Goal: Task Accomplishment & Management: Complete application form

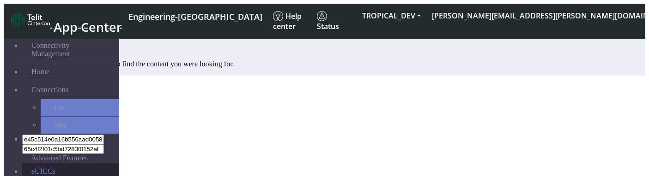
click at [51, 163] on link "eUICCs" at bounding box center [70, 172] width 97 height 18
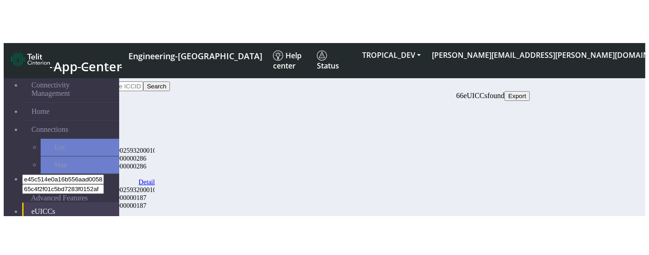
scroll to position [23, 0]
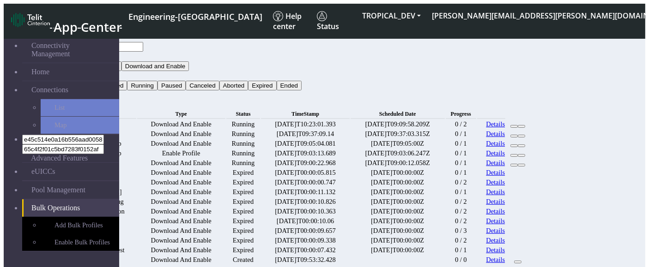
click at [82, 52] on button "Type" at bounding box center [71, 57] width 21 height 10
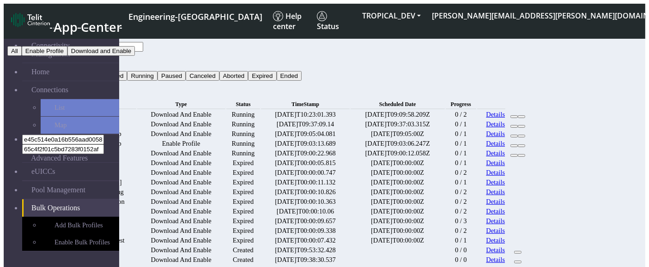
click at [86, 61] on button "Status" at bounding box center [73, 66] width 25 height 10
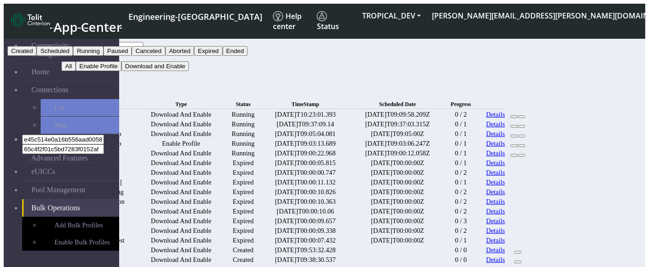
click at [222, 56] on button "Expired" at bounding box center [208, 51] width 28 height 10
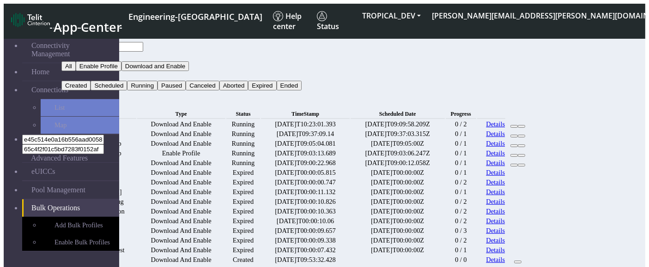
click at [88, 91] on button "Search" at bounding box center [74, 96] width 27 height 10
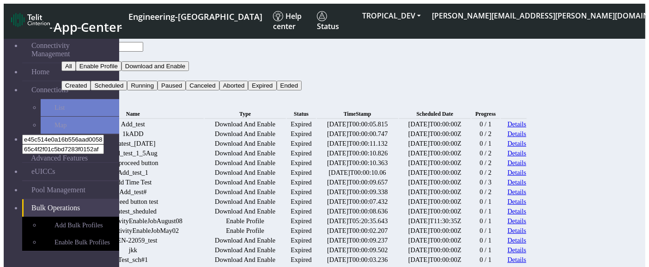
click at [527, 138] on link "Details" at bounding box center [517, 134] width 19 height 8
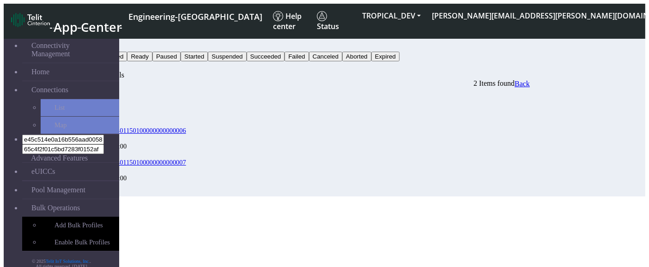
click at [86, 43] on button "Status" at bounding box center [73, 47] width 25 height 10
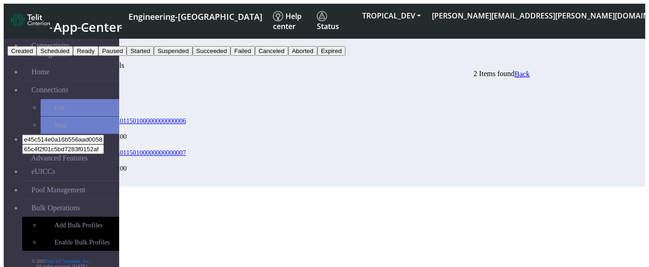
click at [255, 56] on button "Failed" at bounding box center [243, 51] width 24 height 10
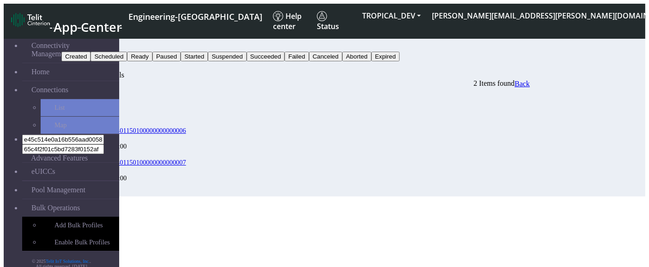
click at [88, 61] on button "Search" at bounding box center [74, 66] width 27 height 10
click at [85, 42] on button "Failed" at bounding box center [73, 47] width 24 height 10
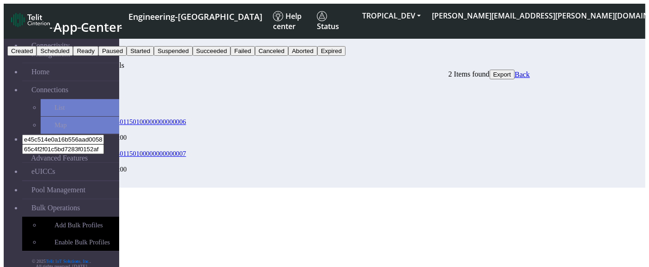
click at [154, 56] on button "Started" at bounding box center [140, 51] width 27 height 10
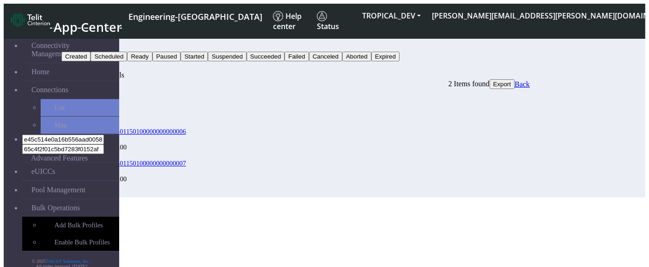
click at [89, 42] on button "Started" at bounding box center [74, 47] width 27 height 10
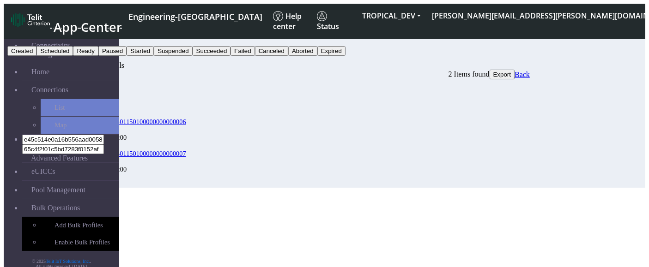
click at [88, 52] on button "Search" at bounding box center [74, 57] width 27 height 10
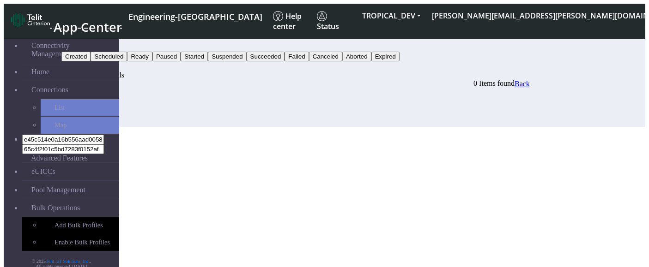
click at [530, 80] on span "Back" at bounding box center [522, 84] width 15 height 8
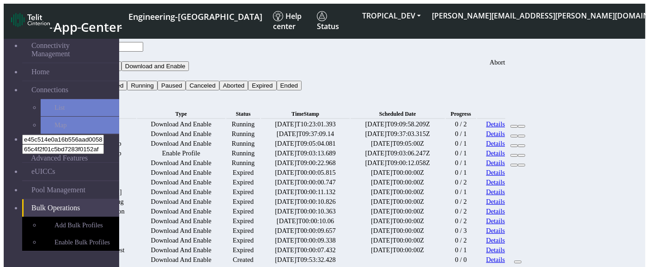
click at [522, 127] on icon at bounding box center [522, 127] width 0 height 0
click at [48, 176] on link "Add Bulk Profiles" at bounding box center [80, 225] width 79 height 17
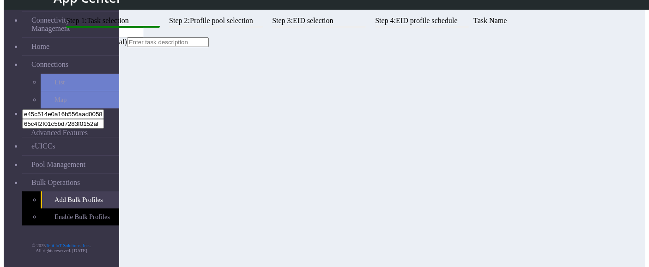
scroll to position [23, 0]
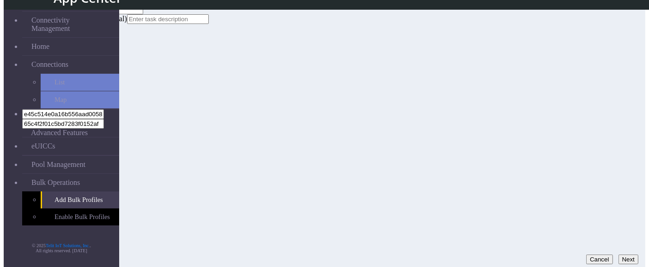
click at [619, 176] on button "Next" at bounding box center [629, 260] width 20 height 10
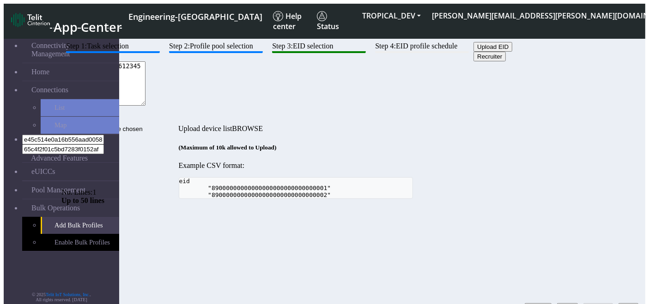
click at [557, 176] on button "Back" at bounding box center [567, 309] width 21 height 10
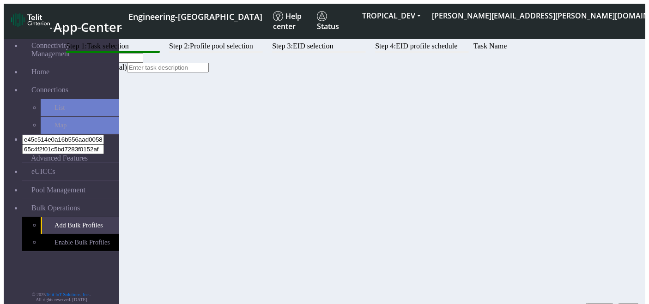
click at [629, 176] on button "Next" at bounding box center [629, 309] width 20 height 10
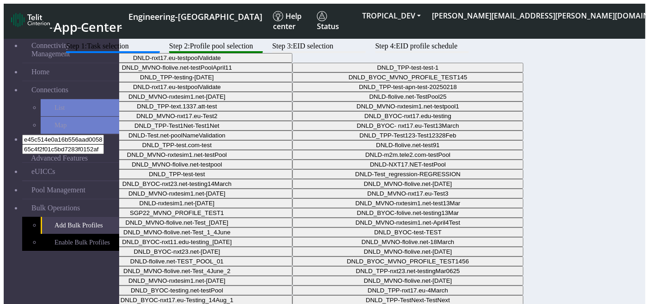
click at [356, 176] on div "Step 1: Task selection Step 2: Profile pool selection Step 3: EID selection Ste…" at bounding box center [295, 203] width 468 height 322
click at [285, 248] on div "Step 1: Task selection Step 2: Profile pool selection Step 3: EID selection Ste…" at bounding box center [295, 203] width 468 height 322
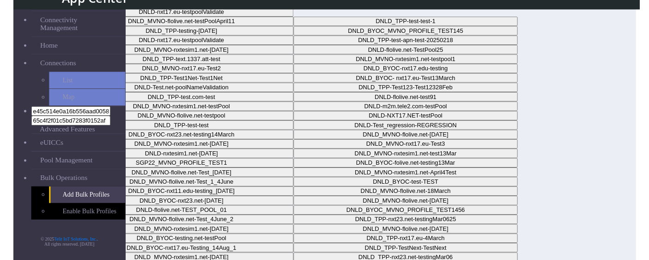
scroll to position [23, 0]
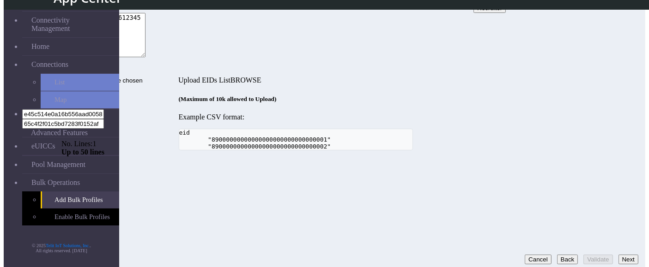
click at [146, 57] on textarea "89345678901234561234567890123456" at bounding box center [103, 35] width 84 height 44
click at [621, 255] on button "Next" at bounding box center [629, 260] width 20 height 10
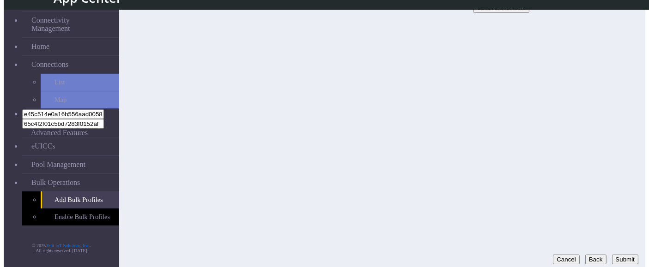
click at [589, 255] on button "Back" at bounding box center [595, 260] width 21 height 10
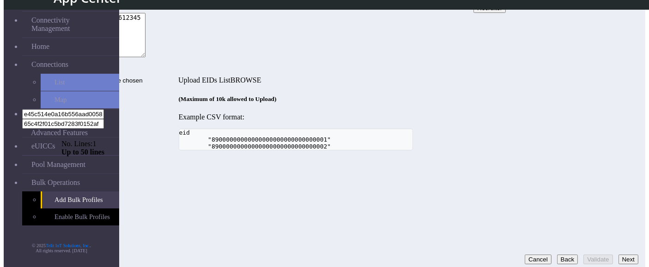
click at [146, 57] on textarea "89345678901234561234567890123456" at bounding box center [103, 35] width 84 height 44
click at [590, 255] on button "Validate" at bounding box center [597, 260] width 29 height 10
click at [146, 57] on textarea "8934567890123456123456789012345" at bounding box center [103, 35] width 84 height 44
type textarea "89345678901234561234567890123457"
click at [584, 255] on button "Validate" at bounding box center [597, 260] width 29 height 10
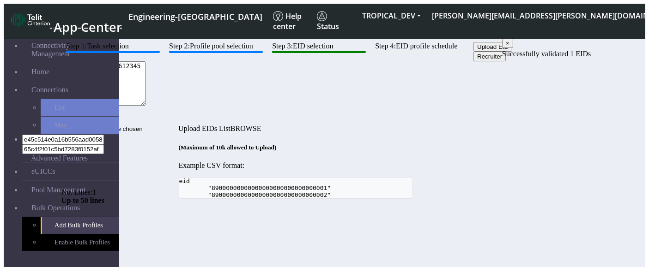
click at [487, 198] on div "Step 1: Task selection Step 2: Profile pool selection Step 3: EID selection Ste…" at bounding box center [295, 120] width 468 height 157
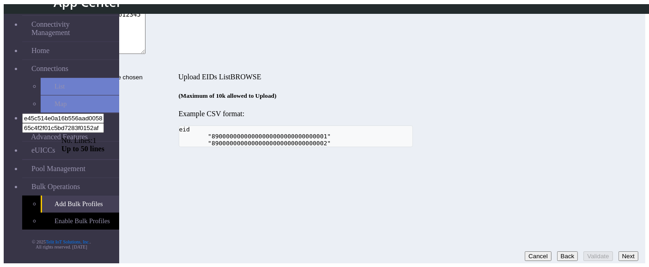
scroll to position [23, 0]
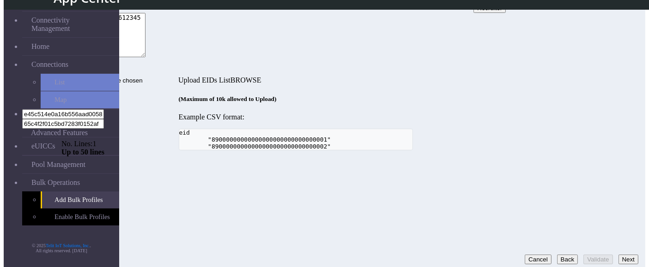
click at [395, 151] on div "Step 1: Task selection Step 2: Profile pool selection Step 3: EID selection Ste…" at bounding box center [295, 72] width 468 height 157
click at [557, 255] on button "Back" at bounding box center [567, 260] width 21 height 10
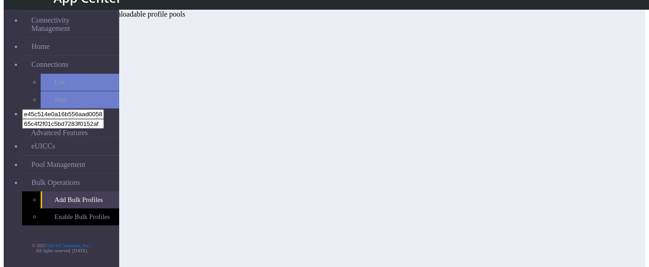
click at [495, 18] on div "Step 1: Task selection Step 2: Profile pool selection Step 3: EID selection Ste…" at bounding box center [295, 6] width 468 height 25
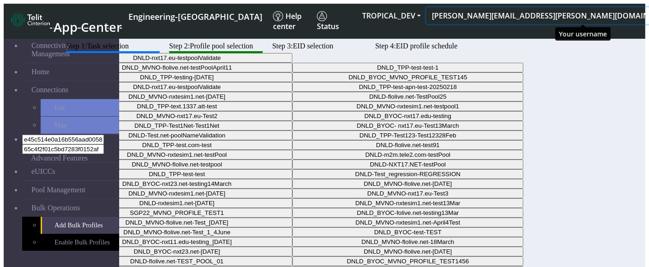
click at [545, 8] on button "[PERSON_NAME][EMAIL_ADDRESS][PERSON_NAME][DOMAIN_NAME]" at bounding box center [556, 15] width 261 height 17
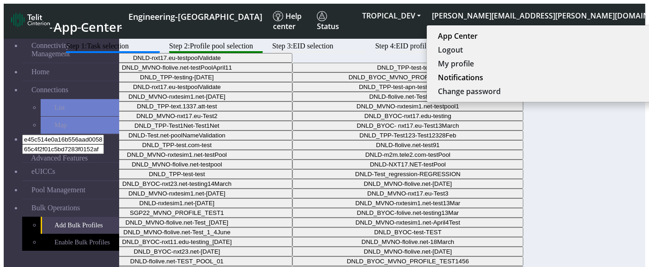
click at [470, 161] on div "Step 1: Task selection Step 2: Profile pool selection Step 3: EID selection Ste…" at bounding box center [295, 203] width 468 height 322
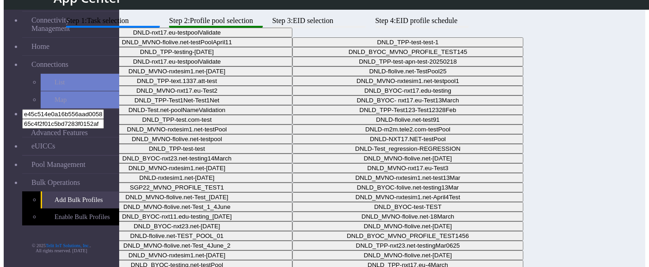
scroll to position [23, 0]
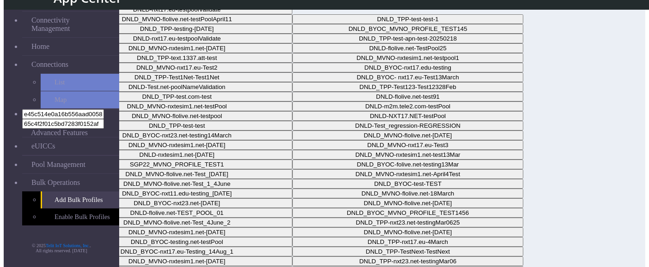
drag, startPoint x: 472, startPoint y: 267, endPoint x: 473, endPoint y: 273, distance: 5.6
click at [473, 267] on html "App Center Engineering-US Help center Status TROPICAL_DEV vinodkumar.pattar@tel…" at bounding box center [324, 148] width 649 height 342
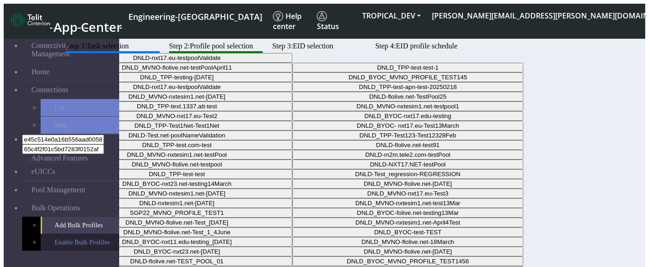
click at [84, 234] on link "Enable Bulk Profiles" at bounding box center [80, 242] width 79 height 17
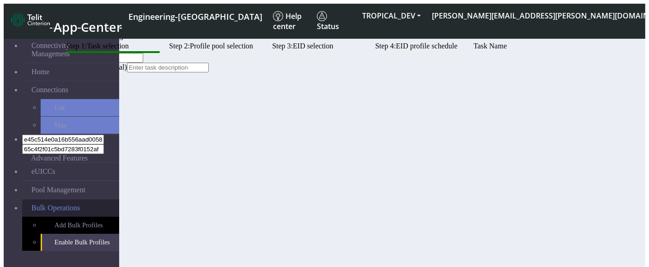
click at [63, 200] on link "Bulk Operations" at bounding box center [70, 209] width 97 height 18
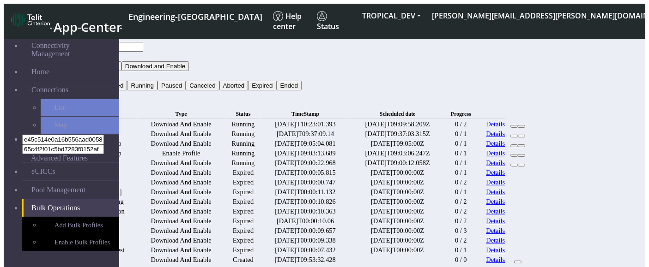
click at [41, 182] on link "Pool Management" at bounding box center [70, 191] width 97 height 18
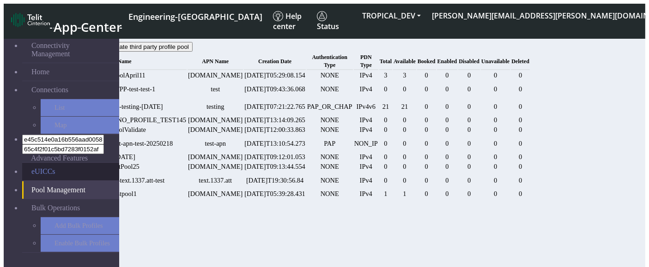
click at [33, 163] on link "eUICCs" at bounding box center [70, 172] width 97 height 18
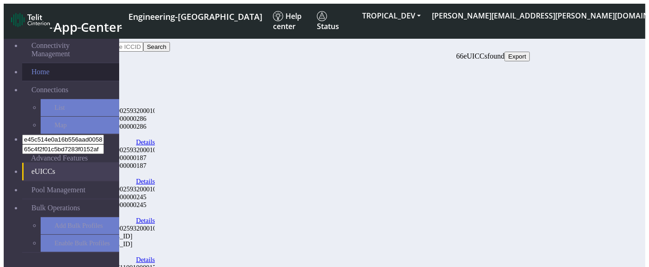
click at [29, 63] on link "Home" at bounding box center [70, 72] width 97 height 18
